Goal: Task Accomplishment & Management: Use online tool/utility

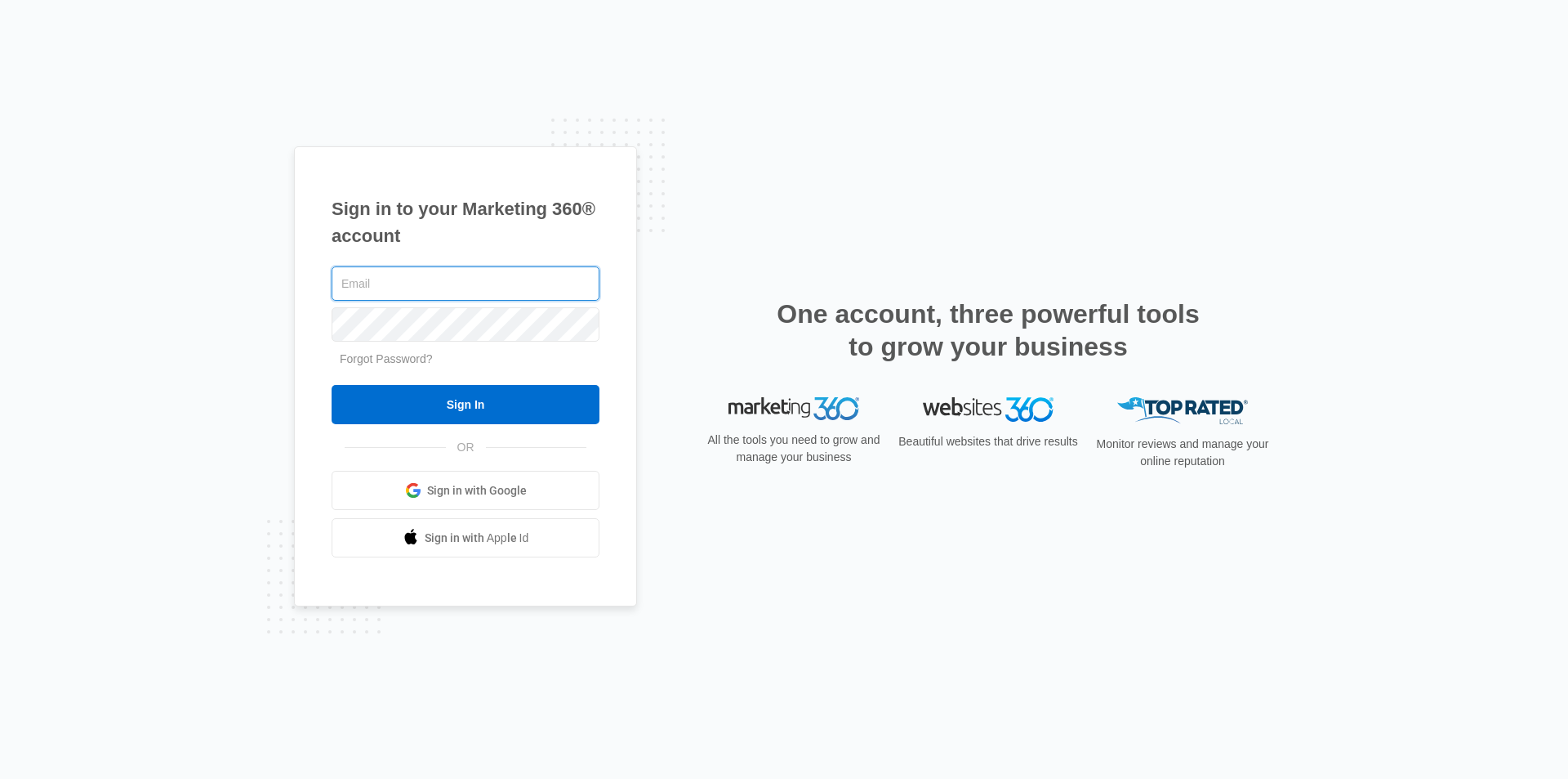
type input "[EMAIL_ADDRESS][DOMAIN_NAME]"
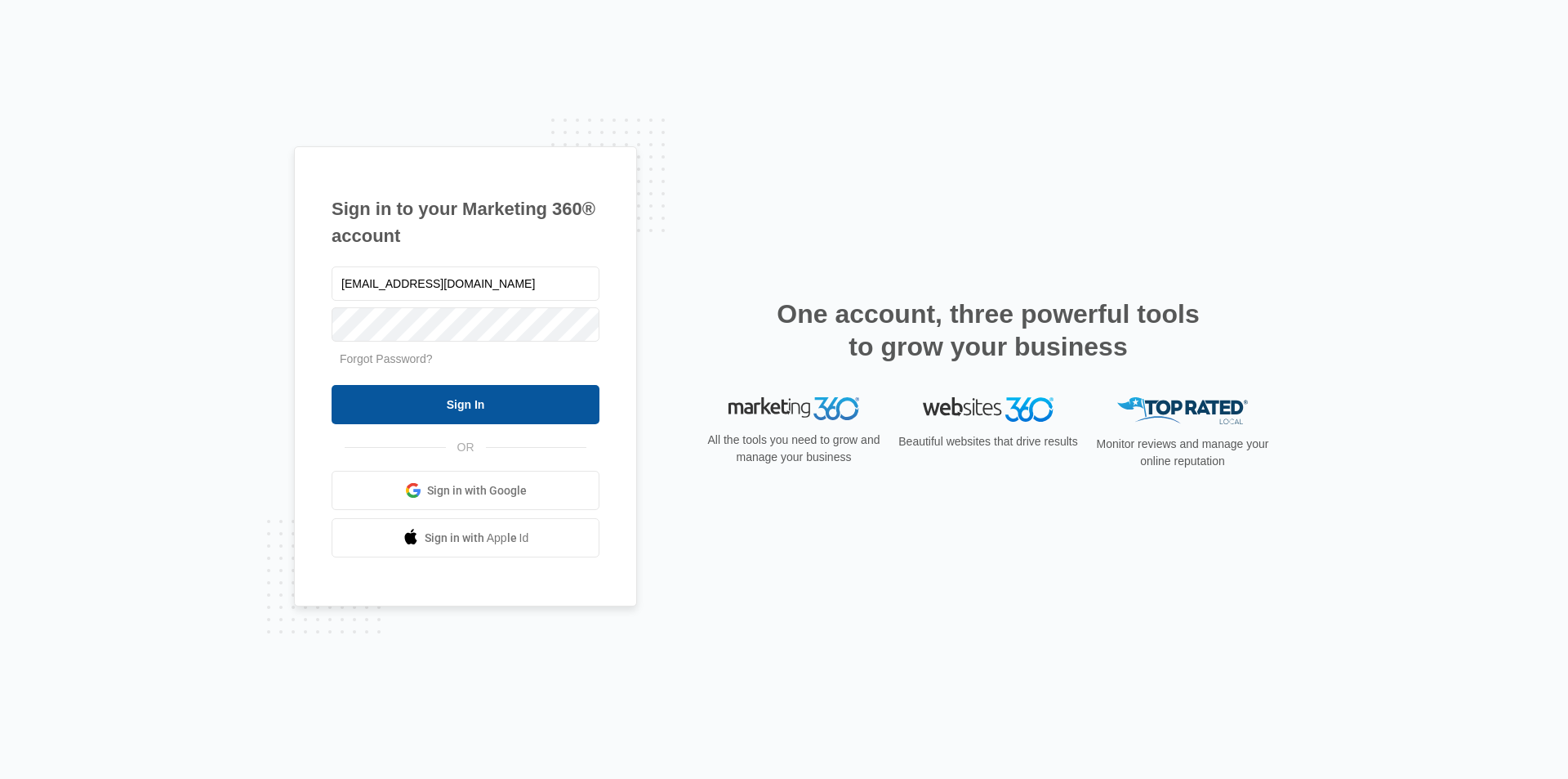
click at [470, 406] on input "Sign In" at bounding box center [466, 404] width 268 height 40
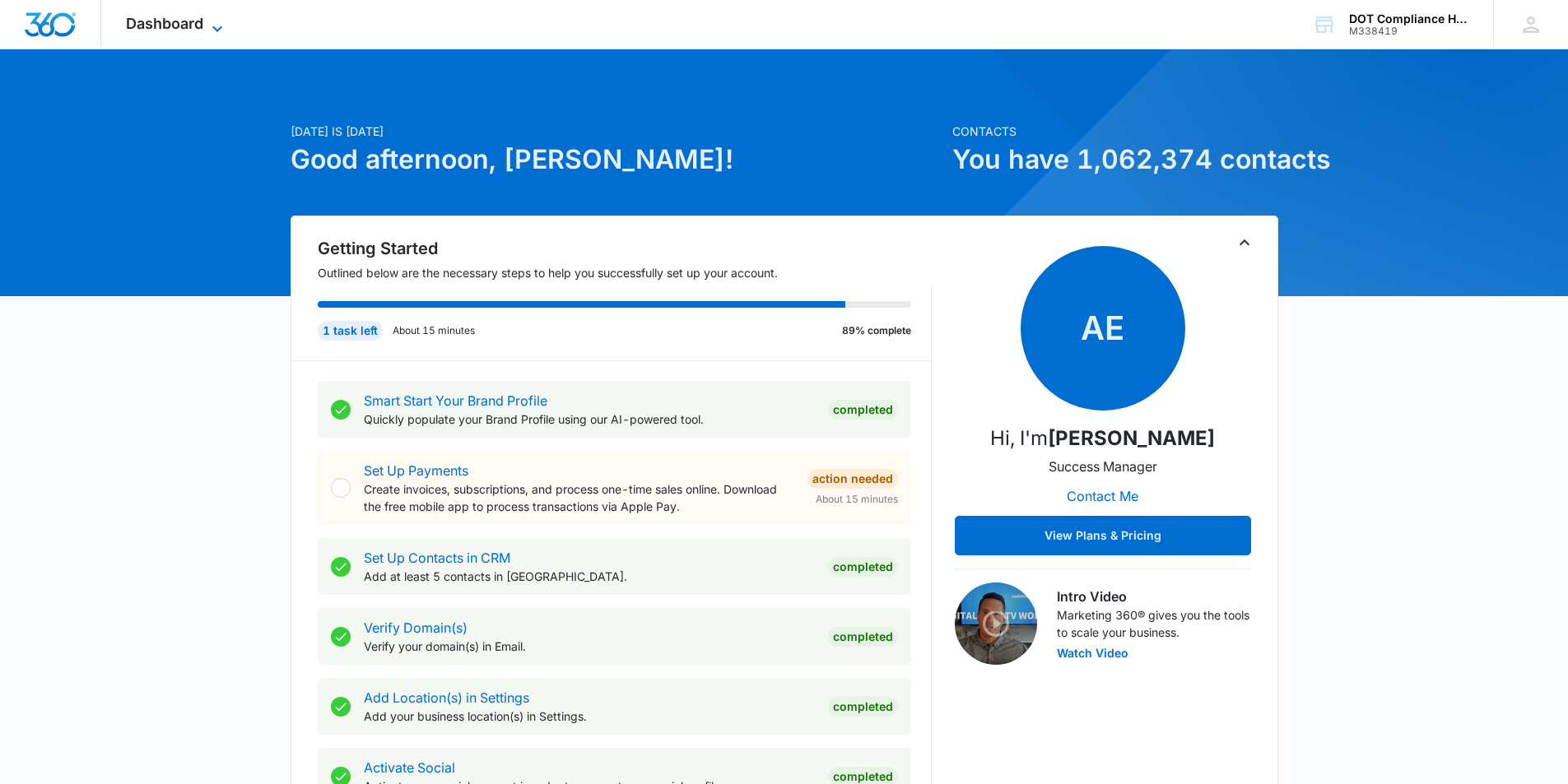
click at [186, 18] on span "Dashboard" at bounding box center [165, 23] width 78 height 17
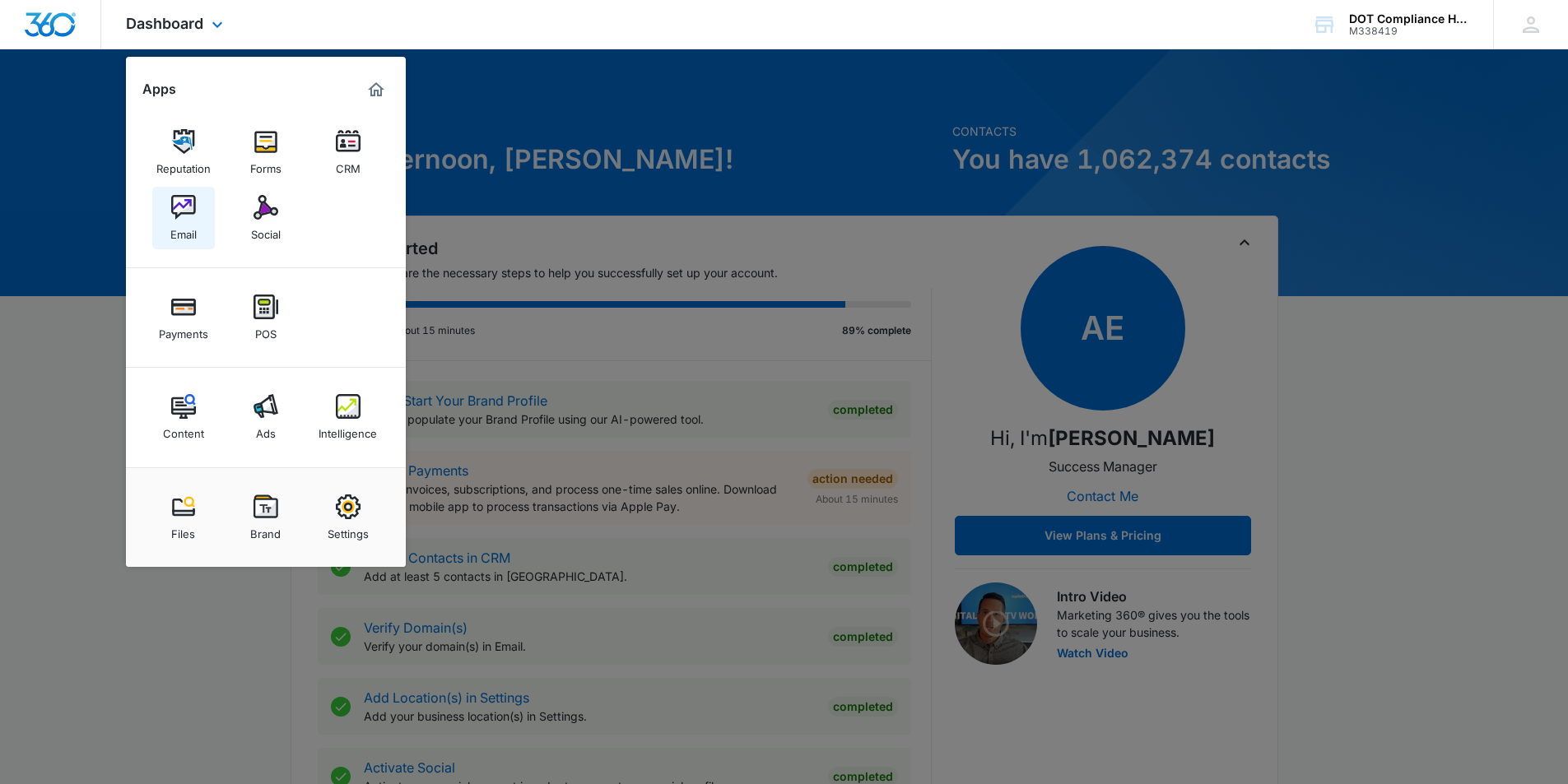
click at [185, 222] on div "Email" at bounding box center [183, 230] width 26 height 21
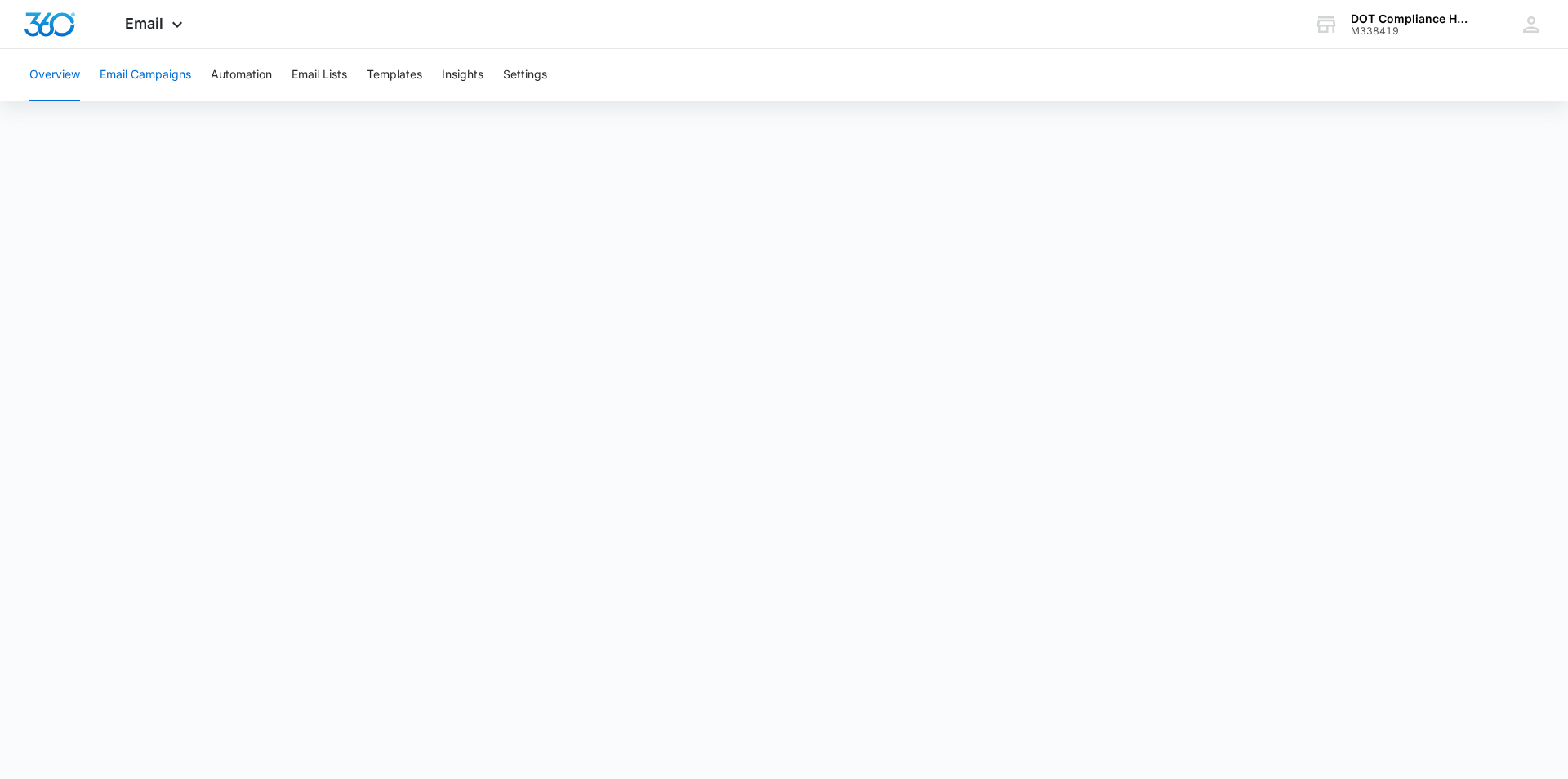
click at [134, 71] on button "Email Campaigns" at bounding box center [145, 75] width 92 height 52
